Goal: Find specific page/section: Find specific page/section

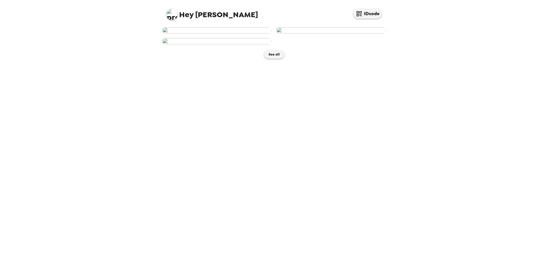
click at [236, 34] on img at bounding box center [216, 30] width 109 height 6
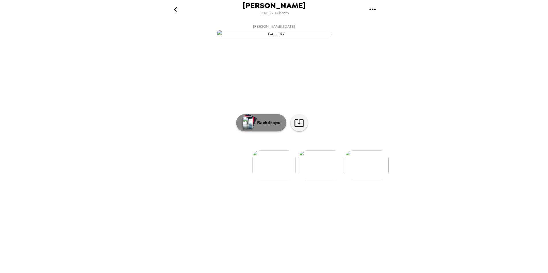
click at [263, 126] on p "Backdrops" at bounding box center [267, 122] width 26 height 7
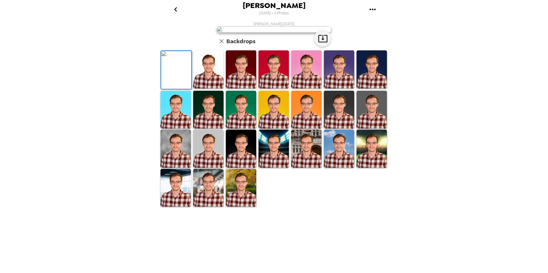
scroll to position [57, 0]
click at [241, 88] on img at bounding box center [241, 69] width 30 height 38
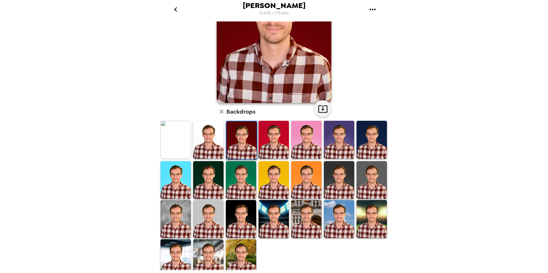
scroll to position [71, 0]
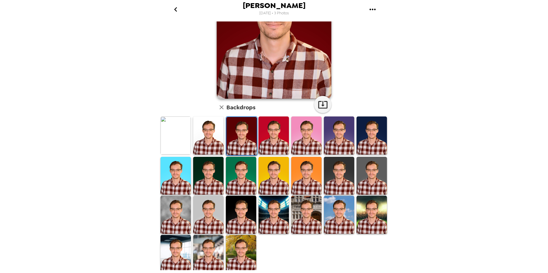
click at [366, 189] on img at bounding box center [371, 176] width 30 height 38
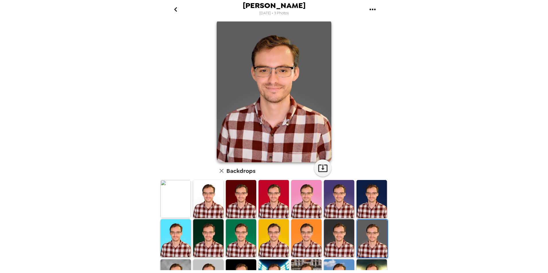
scroll to position [0, 0]
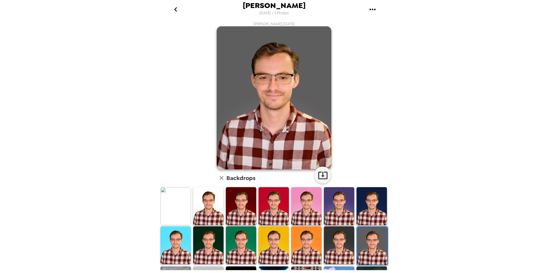
click at [340, 230] on img at bounding box center [339, 246] width 30 height 38
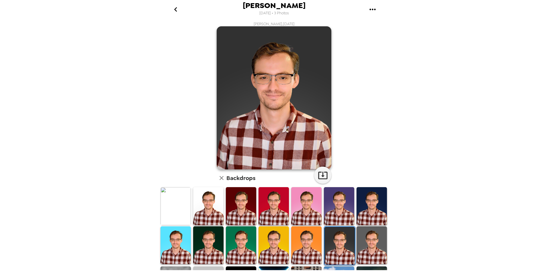
click at [364, 235] on img at bounding box center [371, 246] width 30 height 38
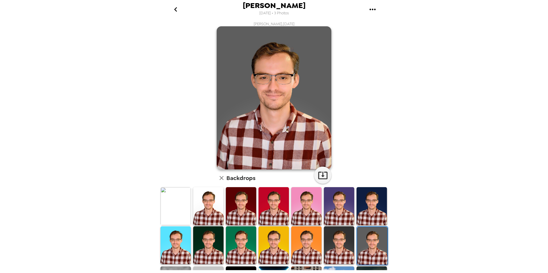
click at [214, 245] on img at bounding box center [208, 246] width 30 height 38
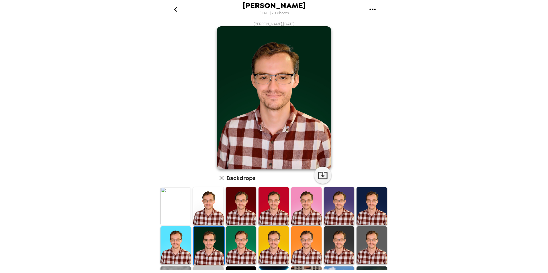
click at [229, 238] on img at bounding box center [241, 246] width 30 height 38
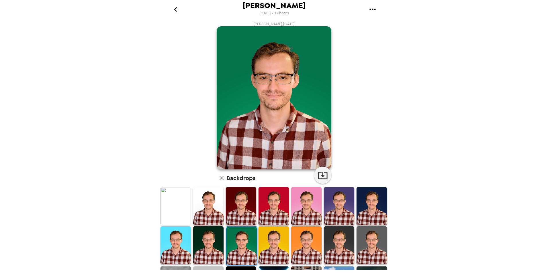
click at [259, 238] on img at bounding box center [273, 246] width 30 height 38
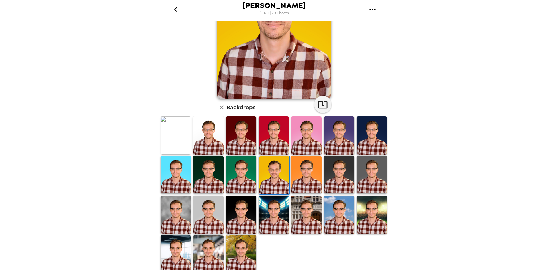
click at [213, 225] on img at bounding box center [208, 215] width 30 height 38
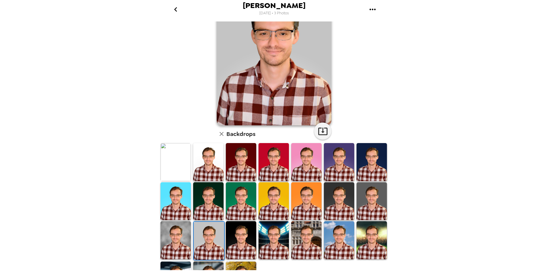
scroll to position [71, 0]
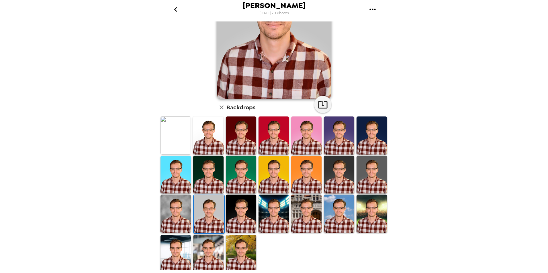
click at [180, 207] on img at bounding box center [175, 214] width 30 height 38
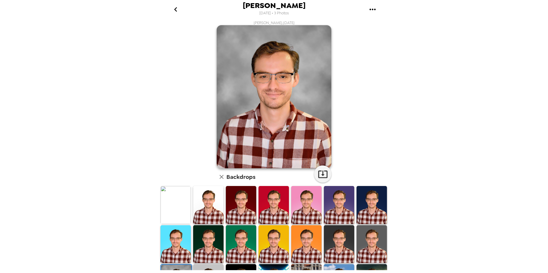
scroll to position [0, 0]
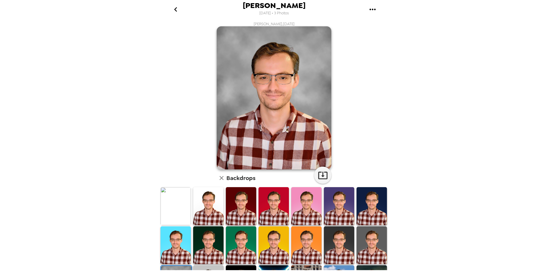
click at [174, 9] on icon "go back" at bounding box center [175, 9] width 3 height 5
